Goal: Task Accomplishment & Management: Manage account settings

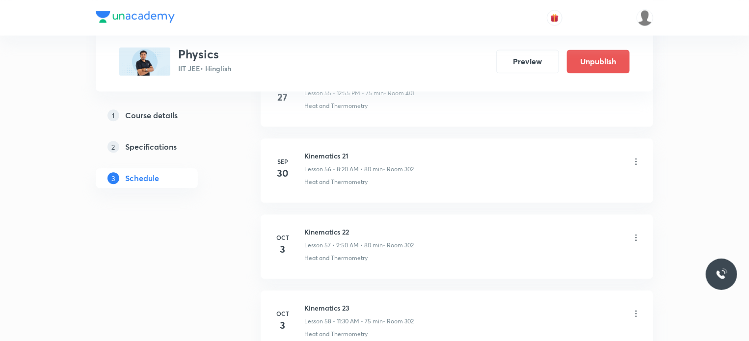
scroll to position [4815, 0]
click at [634, 233] on icon at bounding box center [636, 238] width 10 height 10
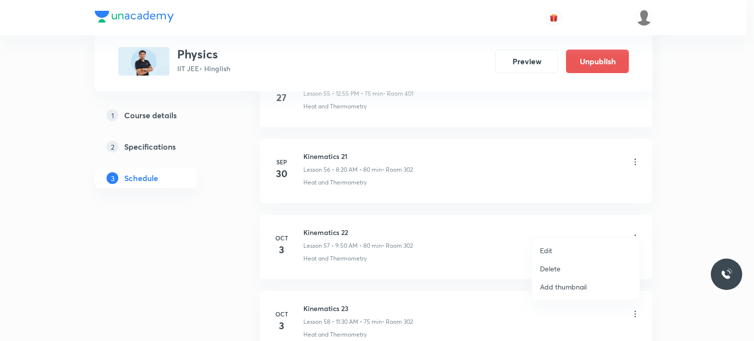
click at [557, 246] on li "Edit" at bounding box center [586, 251] width 108 height 18
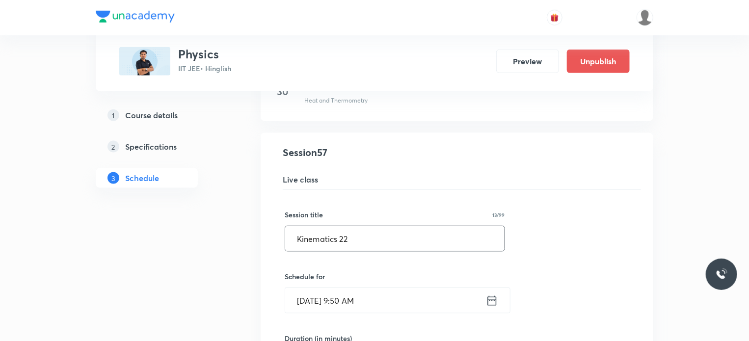
scroll to position [4324, 0]
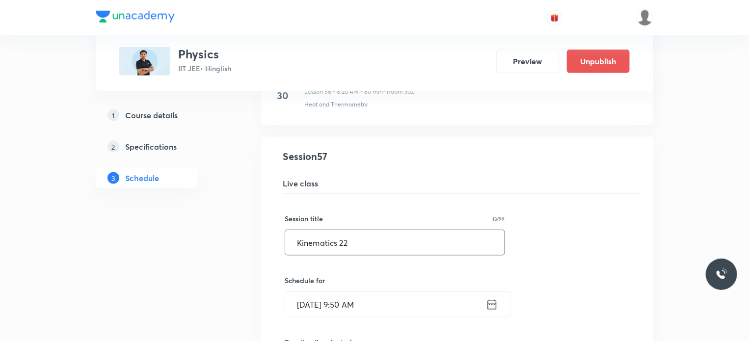
drag, startPoint x: 434, startPoint y: 237, endPoint x: 293, endPoint y: 246, distance: 141.2
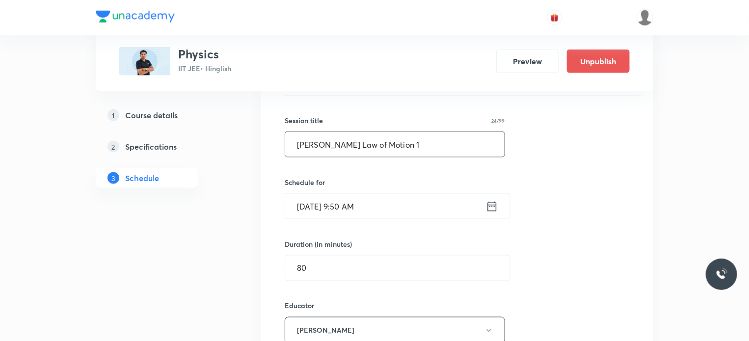
scroll to position [4668, 0]
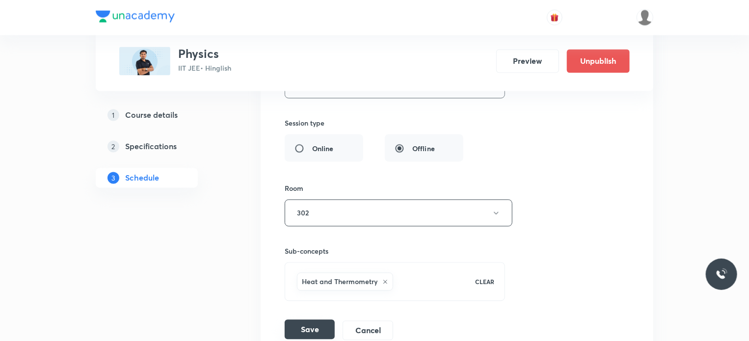
type input "[PERSON_NAME] Law of Motion 1"
click at [323, 322] on button "Save" at bounding box center [310, 330] width 50 height 20
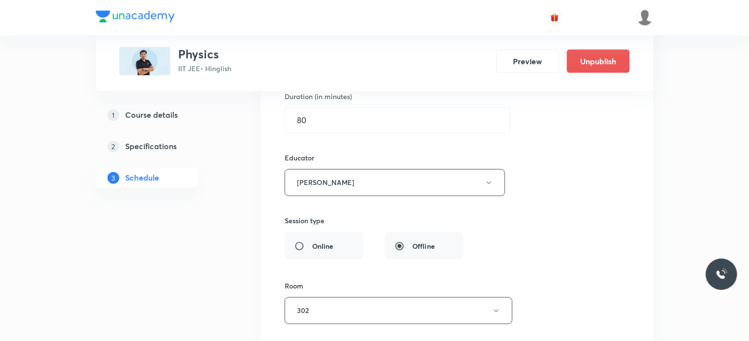
scroll to position [4422, 0]
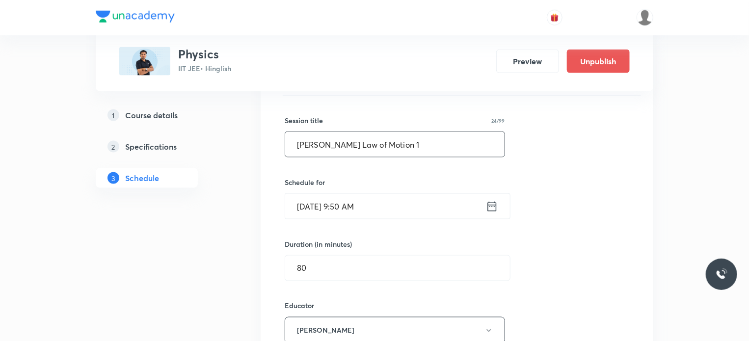
drag, startPoint x: 402, startPoint y: 132, endPoint x: 195, endPoint y: 139, distance: 206.3
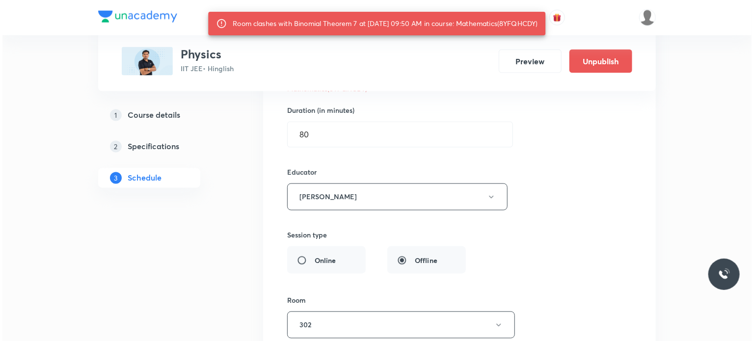
scroll to position [4668, 0]
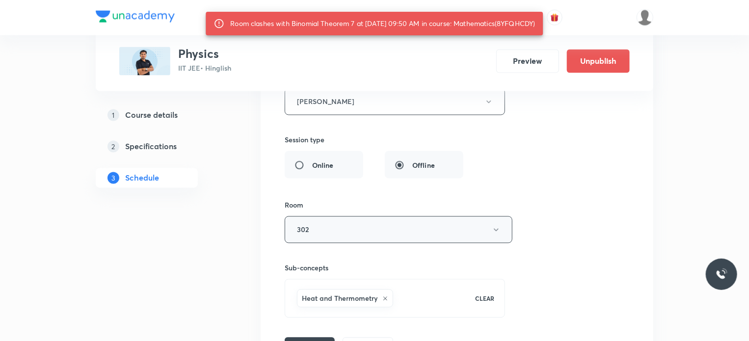
click at [334, 225] on button "302" at bounding box center [399, 229] width 228 height 27
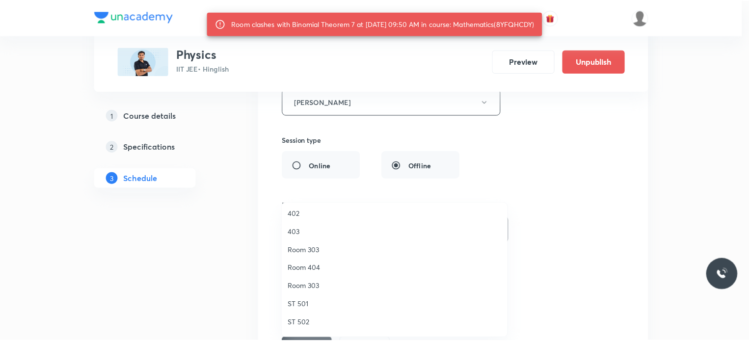
scroll to position [98, 0]
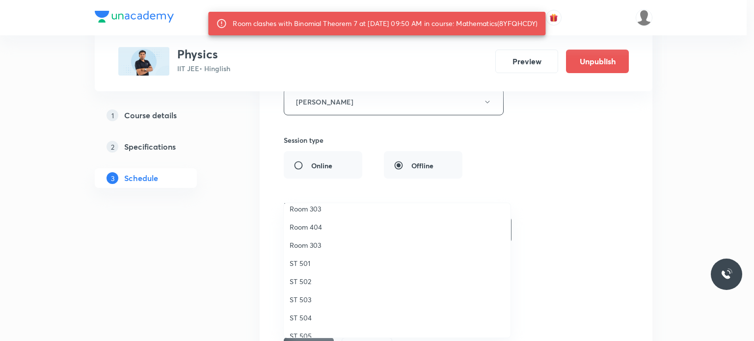
click at [320, 243] on span "Room 303" at bounding box center [397, 245] width 215 height 10
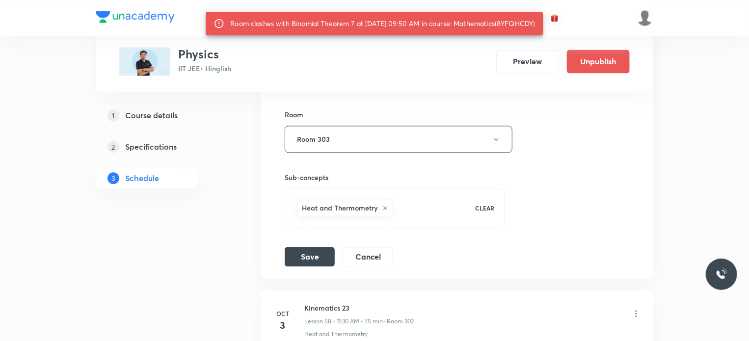
scroll to position [4864, 0]
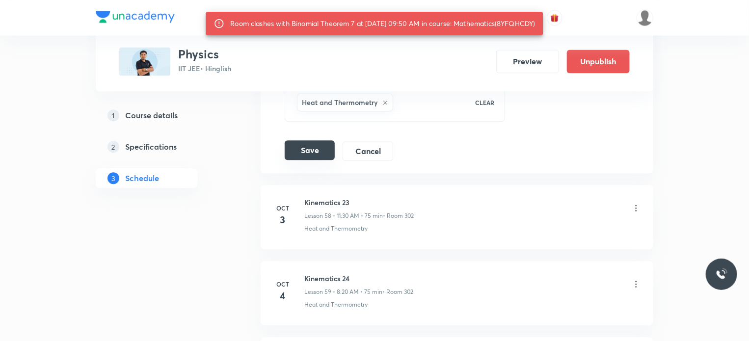
click at [328, 140] on button "Save" at bounding box center [310, 150] width 50 height 20
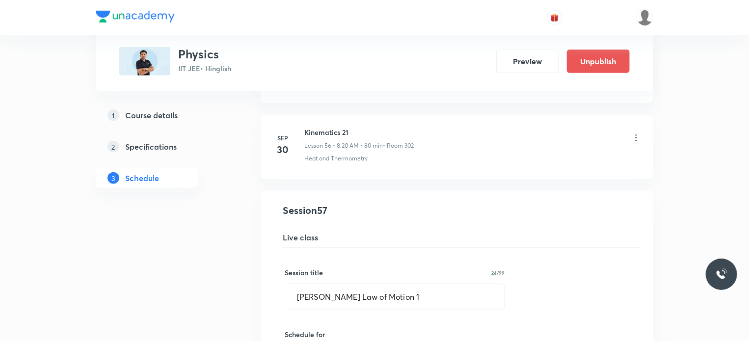
scroll to position [4226, 0]
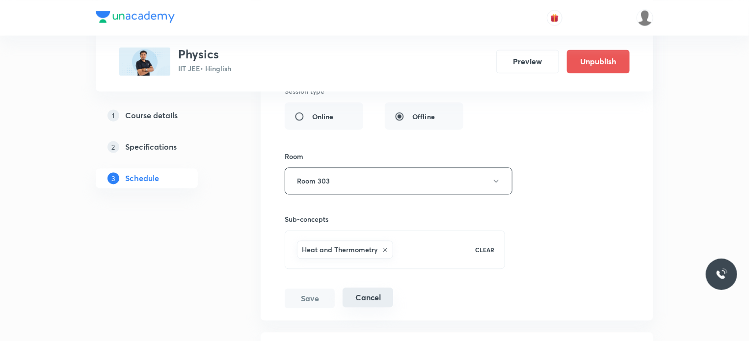
click at [379, 288] on button "Cancel" at bounding box center [368, 298] width 51 height 20
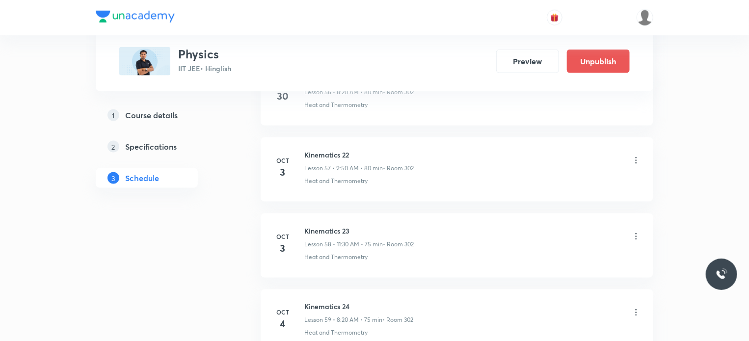
scroll to position [4400, 0]
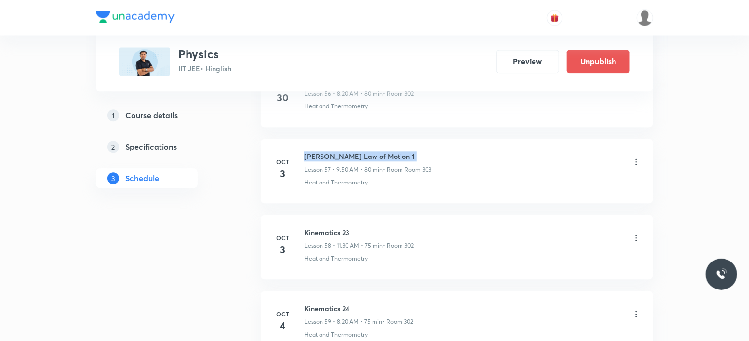
click at [325, 151] on h6 "[PERSON_NAME] Law of Motion 1" at bounding box center [367, 156] width 127 height 10
click at [640, 233] on icon at bounding box center [636, 238] width 10 height 10
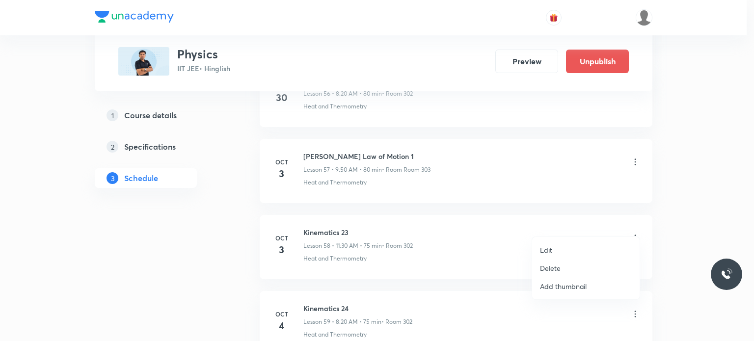
click at [557, 248] on li "Edit" at bounding box center [586, 250] width 108 height 18
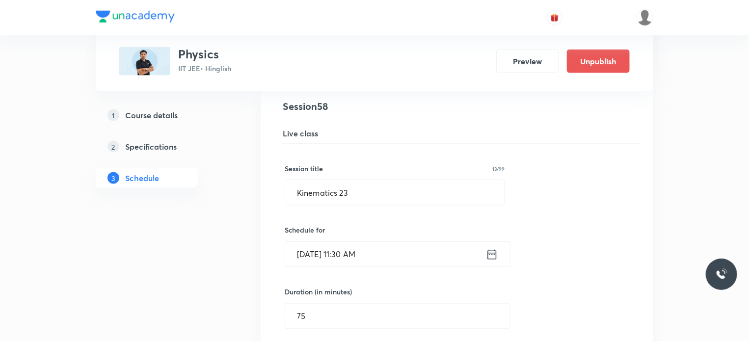
scroll to position [4449, 0]
drag, startPoint x: 312, startPoint y: 192, endPoint x: 282, endPoint y: 193, distance: 30.4
paste input "[PERSON_NAME] Law of Motion 1"
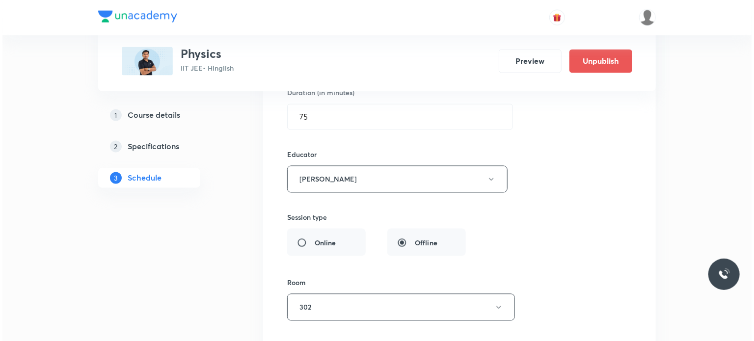
scroll to position [4793, 0]
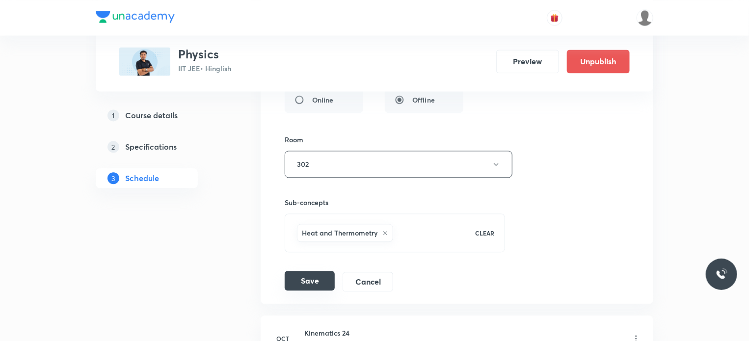
type input "Newton's Law of Motion 2"
click at [324, 271] on button "Save" at bounding box center [310, 281] width 50 height 20
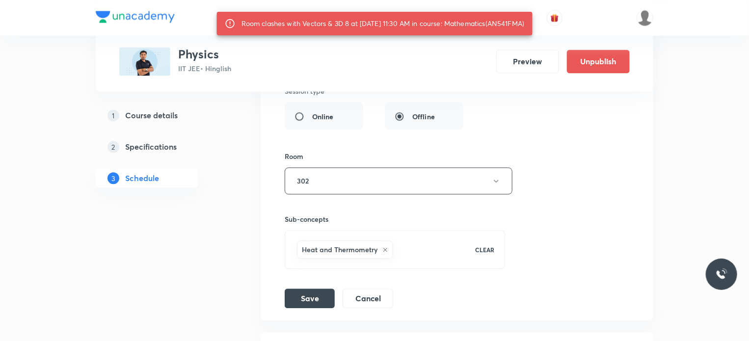
click at [352, 153] on div "Room 302" at bounding box center [395, 172] width 220 height 43
click at [350, 167] on button "302" at bounding box center [399, 180] width 228 height 27
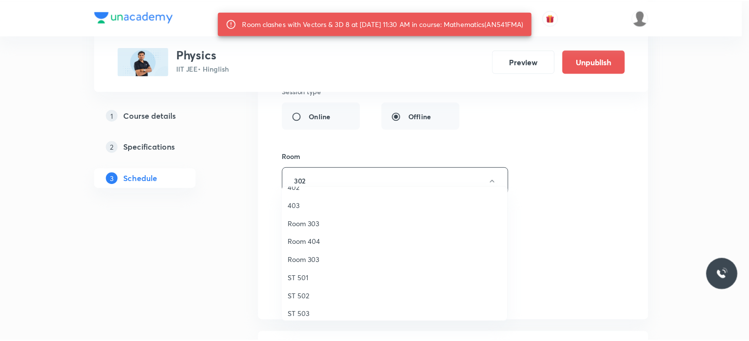
scroll to position [109, 0]
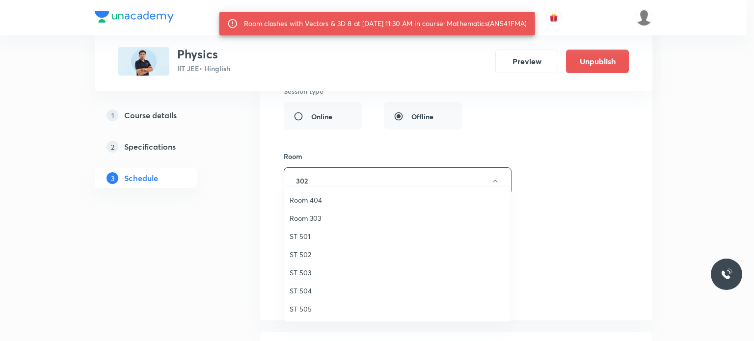
click at [322, 217] on span "Room 303" at bounding box center [397, 218] width 215 height 10
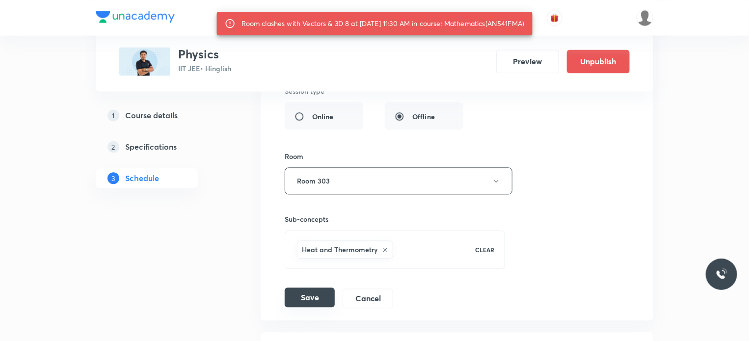
click at [318, 288] on button "Save" at bounding box center [310, 298] width 50 height 20
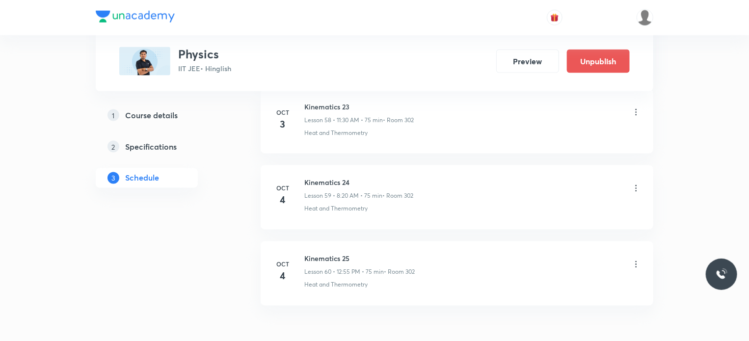
scroll to position [4449, 0]
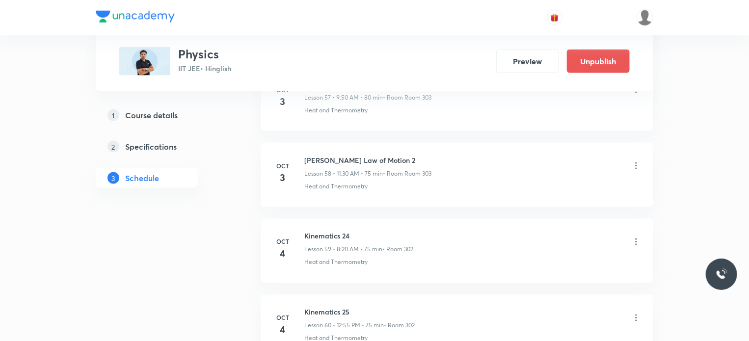
click at [320, 155] on h6 "Newton's Law of Motion 2" at bounding box center [367, 160] width 127 height 10
copy h6 "Newton's Law of Motion 2"
click at [639, 237] on icon at bounding box center [636, 242] width 10 height 10
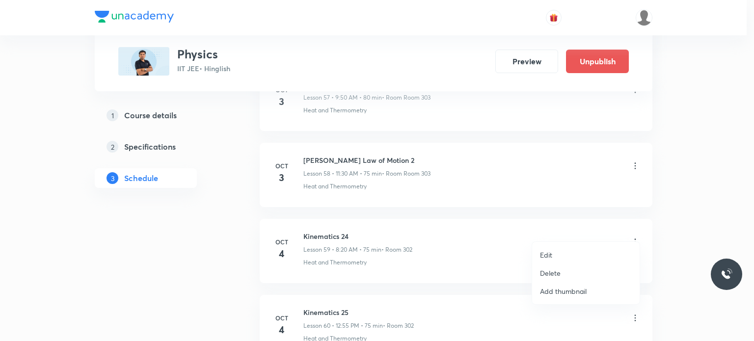
click at [547, 253] on p "Edit" at bounding box center [546, 255] width 12 height 10
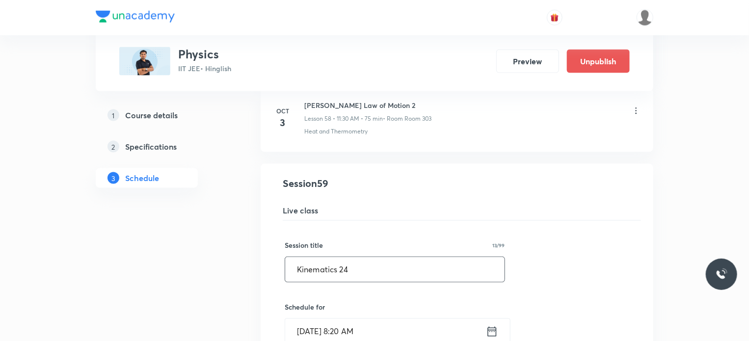
drag, startPoint x: 412, startPoint y: 247, endPoint x: 224, endPoint y: 289, distance: 193.1
paste input "Newton's Law of Motion 2"
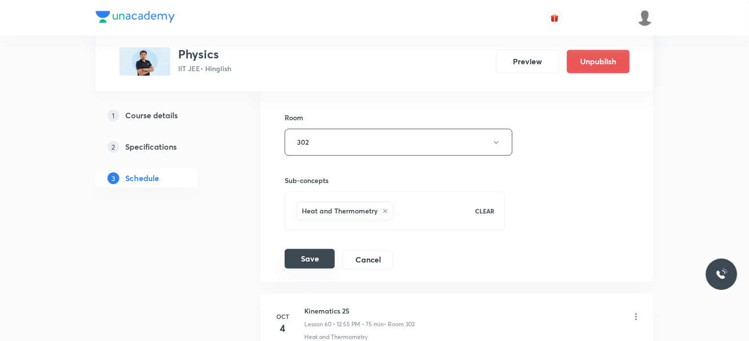
type input "Newton's Law of Motion 3"
click at [305, 249] on button "Save" at bounding box center [310, 259] width 50 height 20
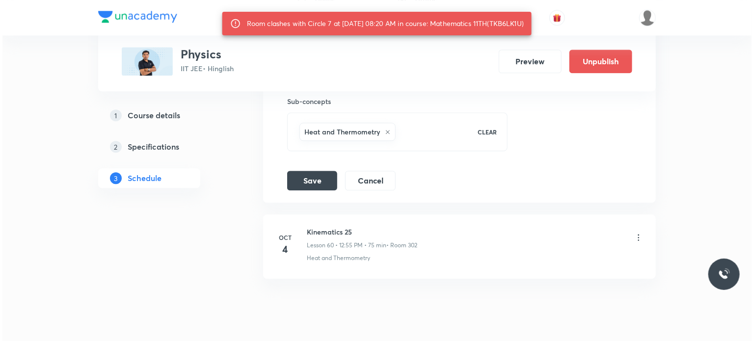
scroll to position [4840, 0]
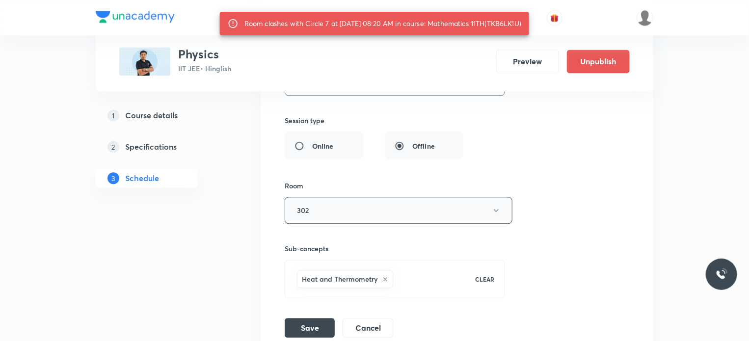
click at [399, 197] on button "302" at bounding box center [399, 210] width 228 height 27
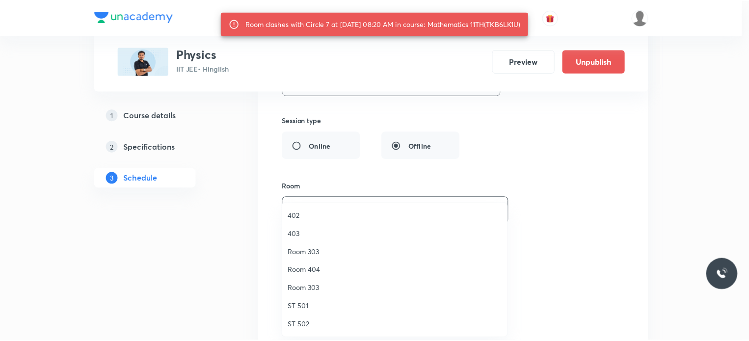
scroll to position [109, 0]
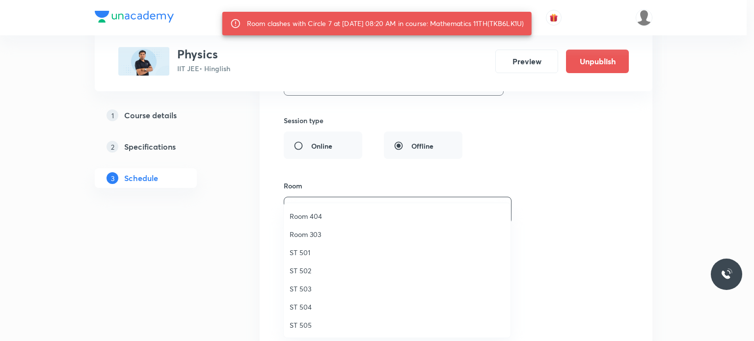
click at [325, 229] on span "Room 303" at bounding box center [397, 234] width 215 height 10
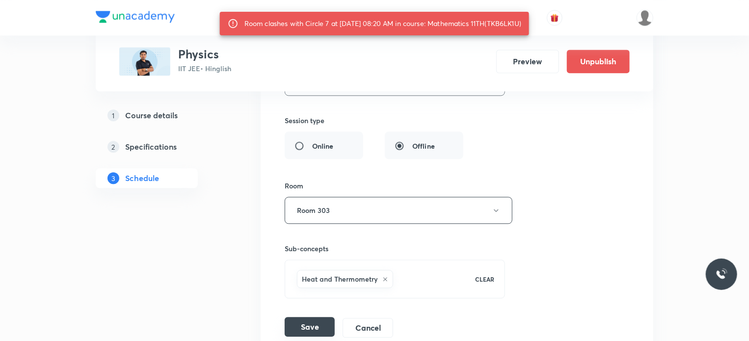
click at [318, 317] on button "Save" at bounding box center [310, 327] width 50 height 20
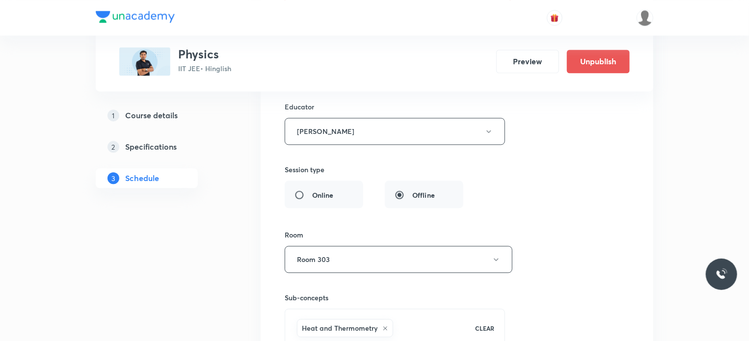
scroll to position [4547, 0]
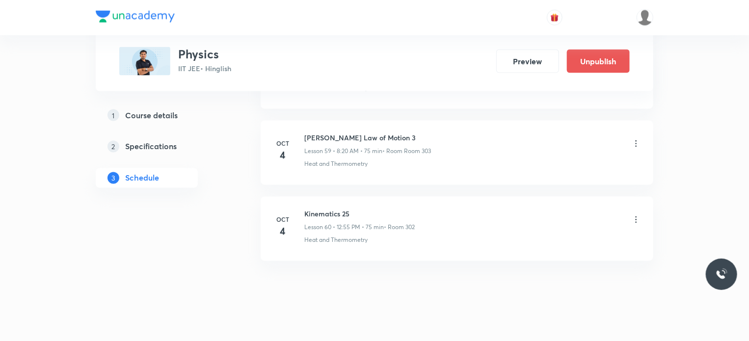
click at [313, 133] on h6 "Newton's Law of Motion 3" at bounding box center [367, 138] width 127 height 10
copy h6 "Newton's Law of Motion 3"
click at [637, 215] on icon at bounding box center [636, 220] width 10 height 10
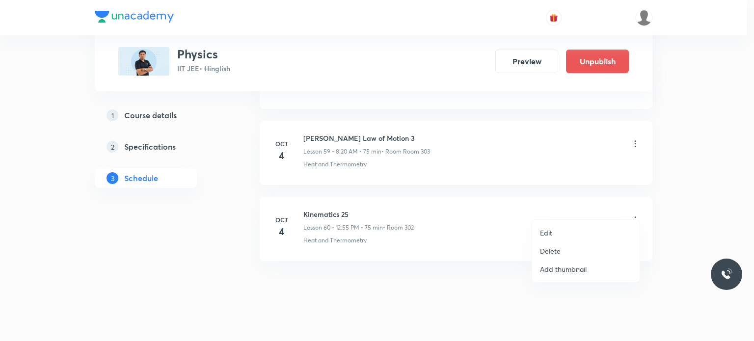
click at [585, 227] on li "Edit" at bounding box center [586, 233] width 108 height 18
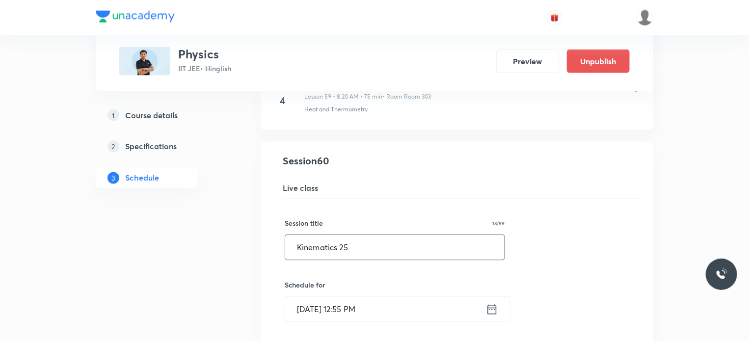
drag, startPoint x: 376, startPoint y: 247, endPoint x: 284, endPoint y: 245, distance: 91.8
paste input "Newton's Law of Motion 3"
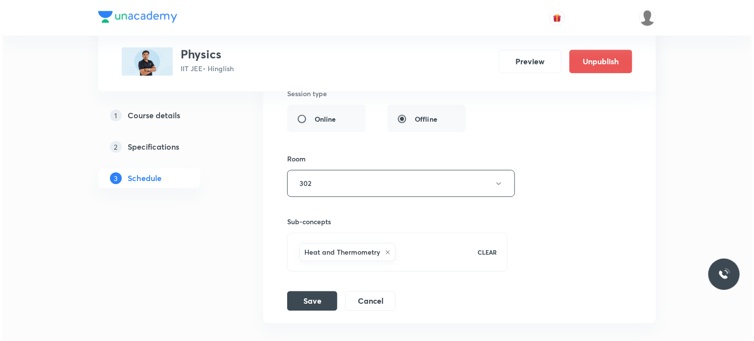
scroll to position [4987, 0]
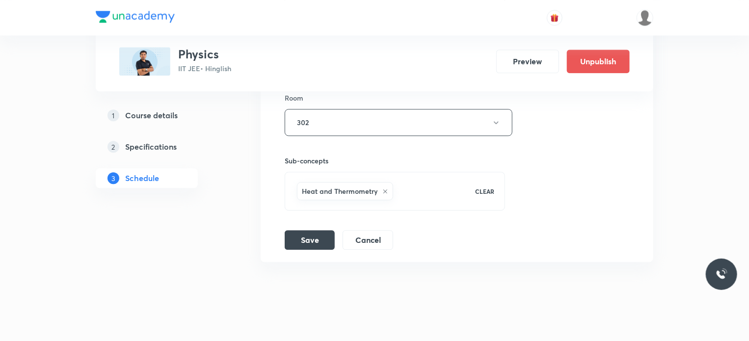
type input "Newton's Law of Motion 4"
click at [310, 230] on button "Save" at bounding box center [310, 239] width 50 height 20
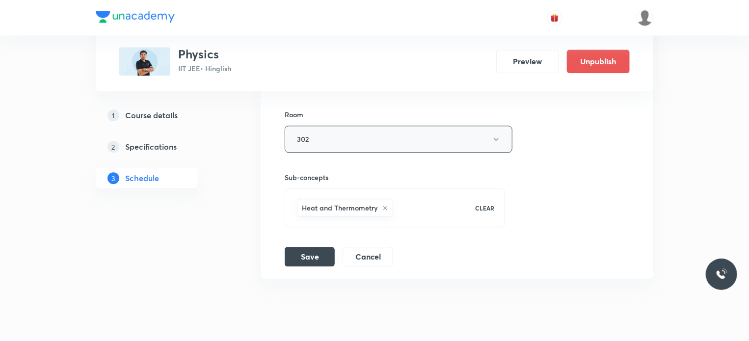
click at [326, 127] on button "302" at bounding box center [399, 139] width 228 height 27
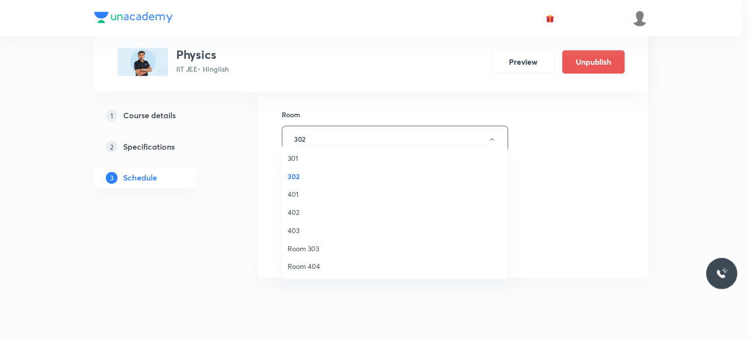
scroll to position [109, 0]
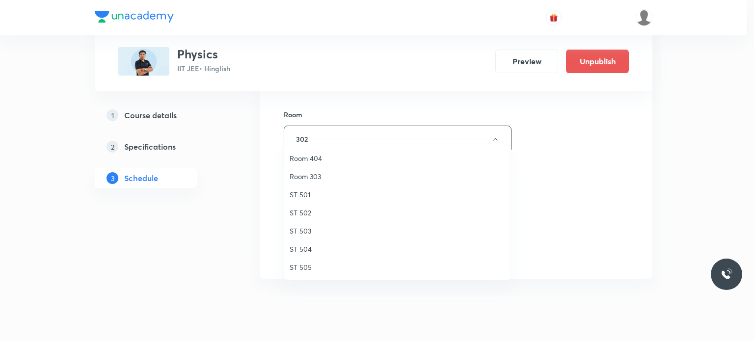
click at [309, 222] on li "ST 503" at bounding box center [397, 231] width 227 height 18
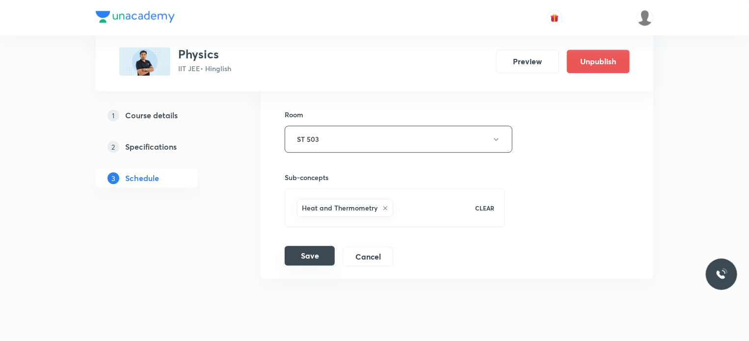
click at [309, 246] on button "Save" at bounding box center [310, 256] width 50 height 20
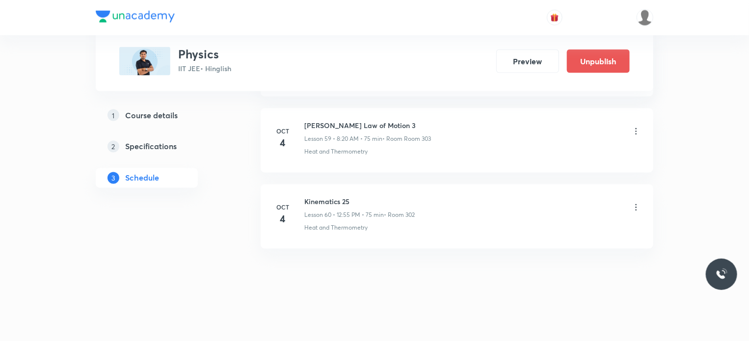
scroll to position [4547, 0]
